Goal: Information Seeking & Learning: Learn about a topic

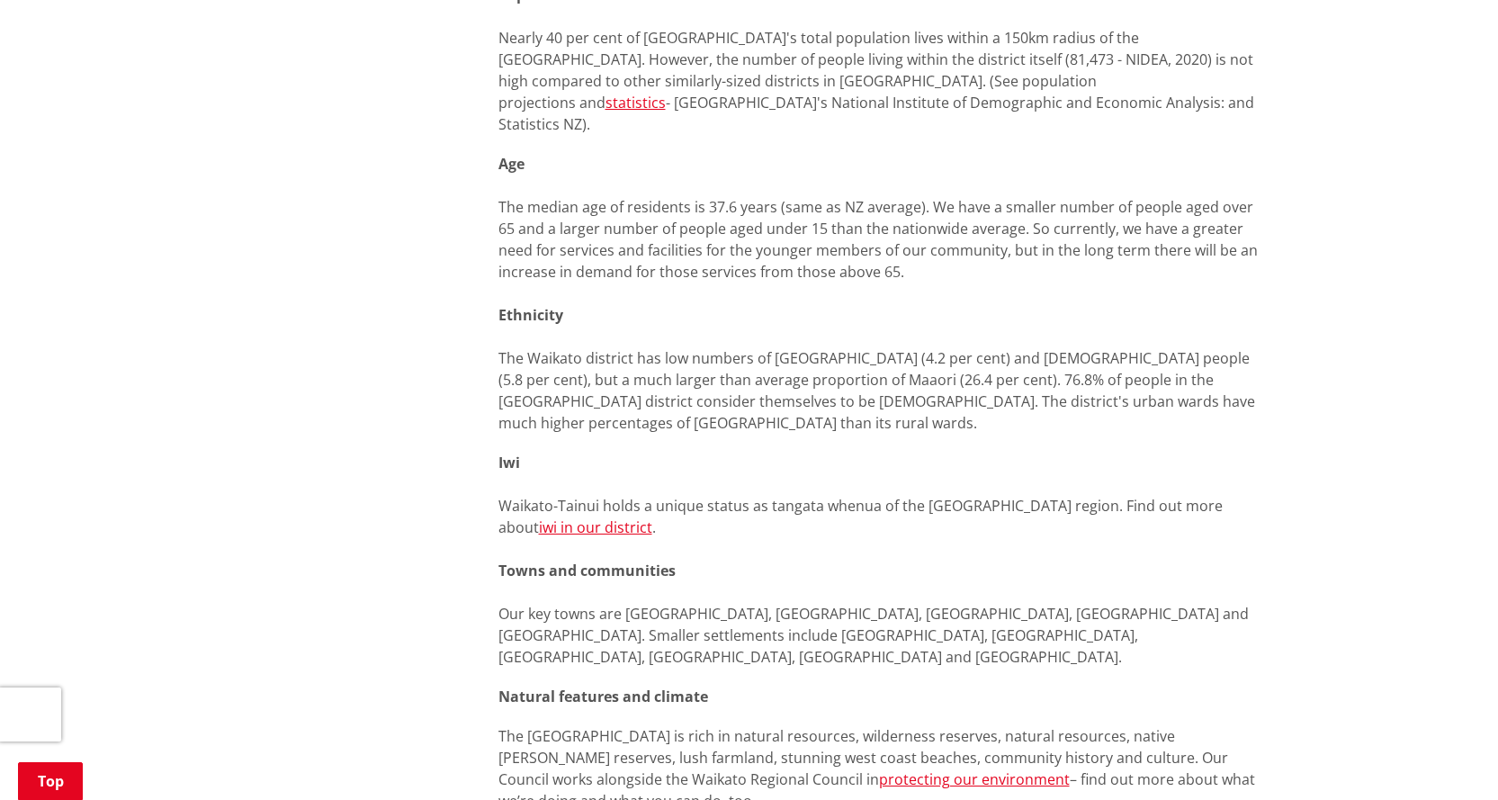
scroll to position [1439, 0]
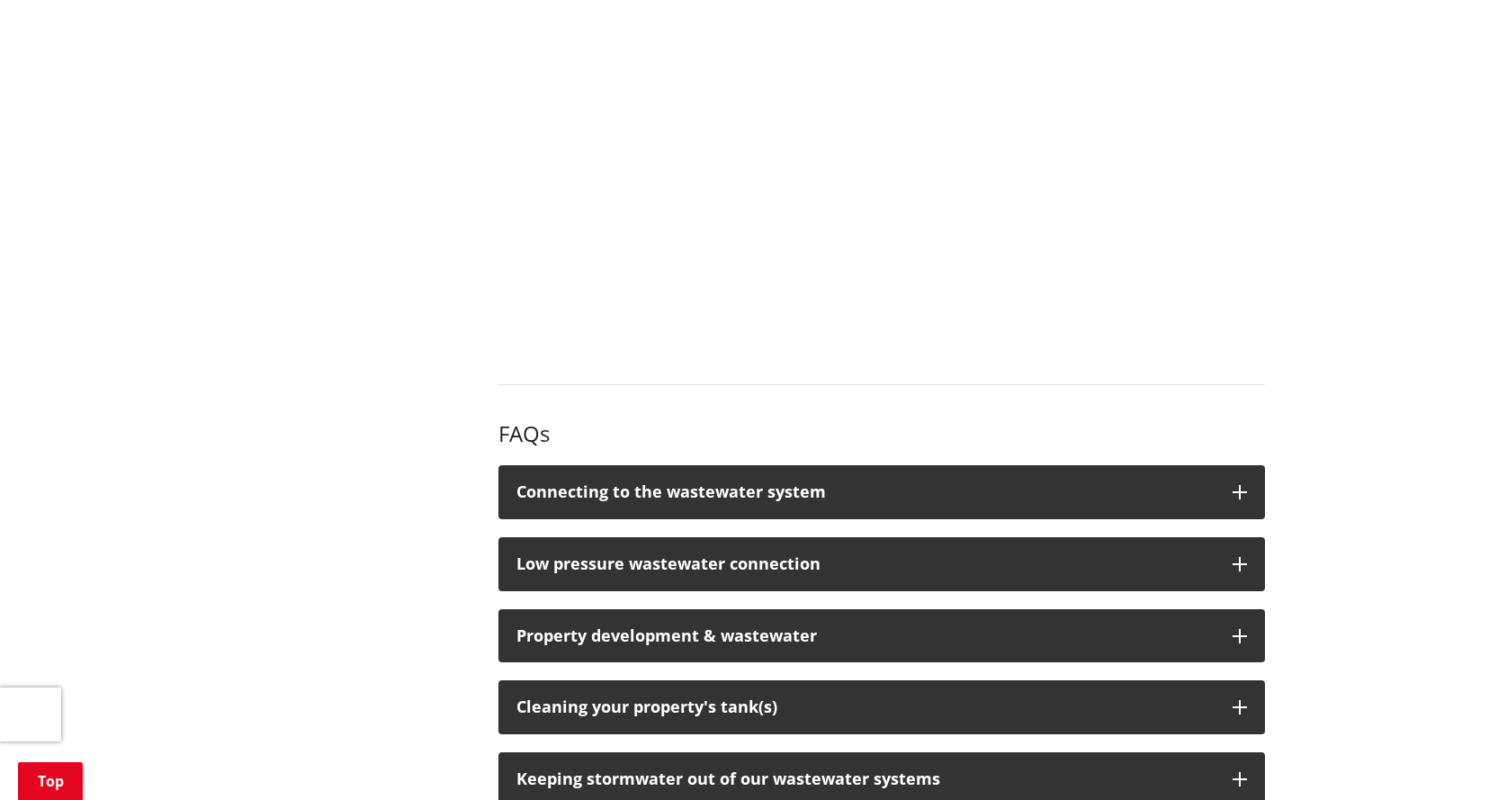
scroll to position [2249, 0]
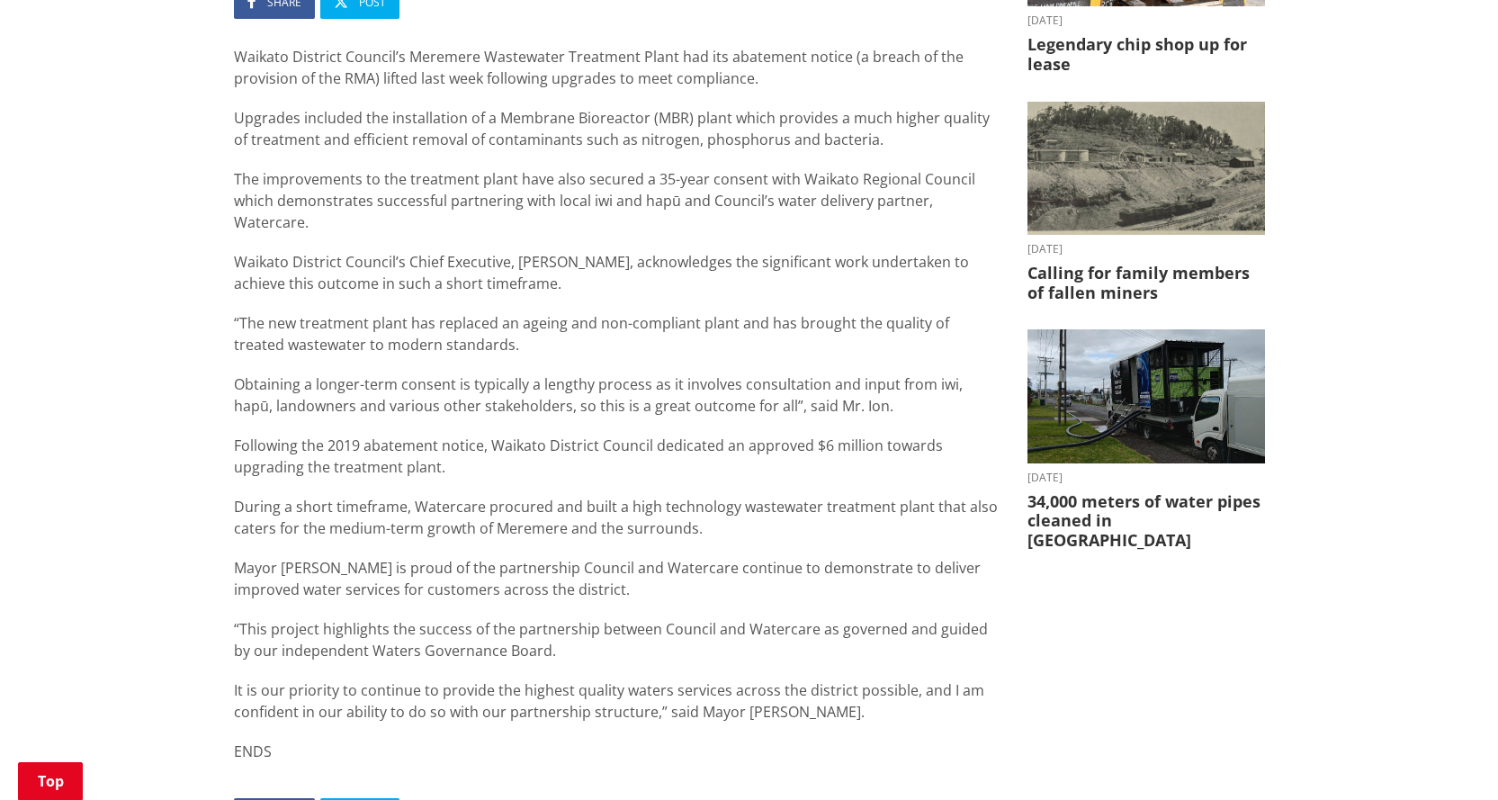
scroll to position [450, 0]
